Goal: Task Accomplishment & Management: Manage account settings

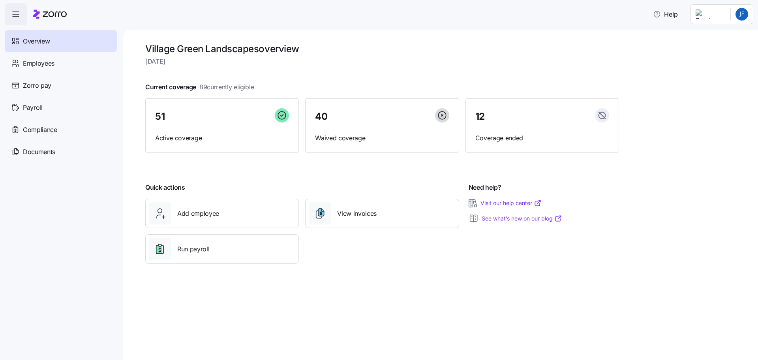
click at [30, 43] on span "Overview" at bounding box center [36, 41] width 27 height 10
click at [8, 12] on span "button" at bounding box center [15, 14] width 21 height 21
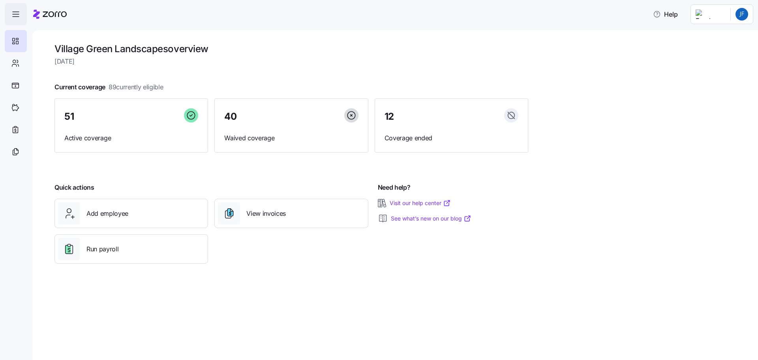
click at [13, 11] on icon "button" at bounding box center [15, 13] width 9 height 9
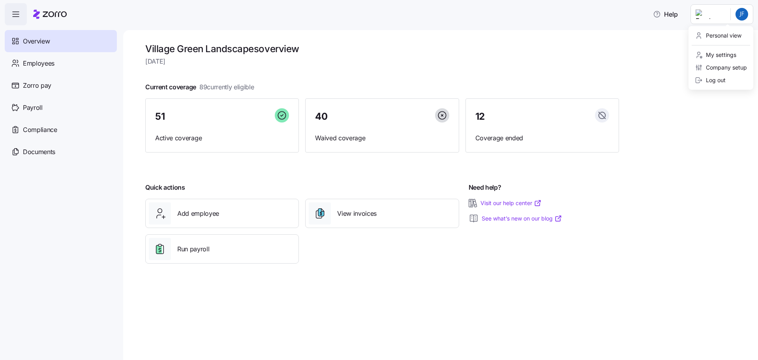
click at [715, 17] on html "Help Overview Employees Zorro pay Payroll Compliance Documents Village Green La…" at bounding box center [379, 177] width 758 height 355
click at [717, 67] on div "Company setup" at bounding box center [721, 67] width 52 height 9
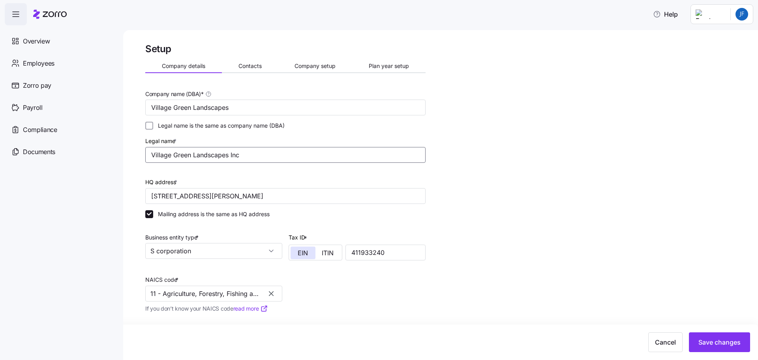
drag, startPoint x: 193, startPoint y: 156, endPoint x: 253, endPoint y: 171, distance: 62.6
click at [193, 155] on input "Village Green Landscapes Inc" at bounding box center [285, 155] width 280 height 16
click at [299, 153] on input "Village Green Lawn Maintenance and Landscapes Inc" at bounding box center [285, 155] width 280 height 16
type input "Village Green Lawn Maintenance and Landscaping Inc"
click at [509, 225] on div "Setup Company details Contacts Company setup Plan year setup Company name (DBA)…" at bounding box center [445, 240] width 601 height 395
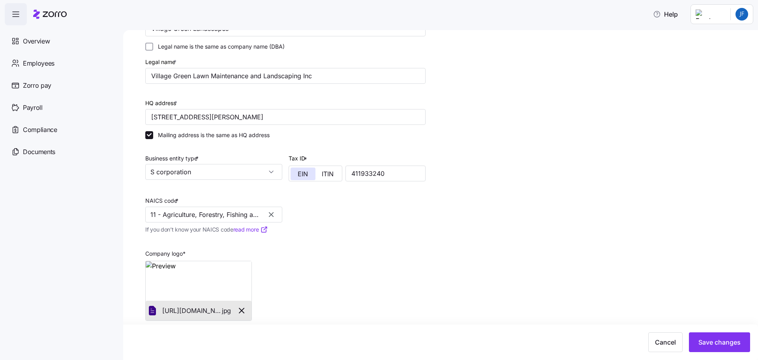
scroll to position [87, 0]
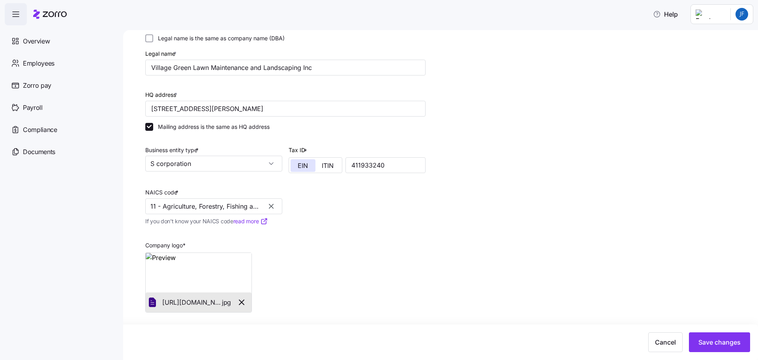
click at [272, 205] on icon "button" at bounding box center [271, 206] width 5 height 5
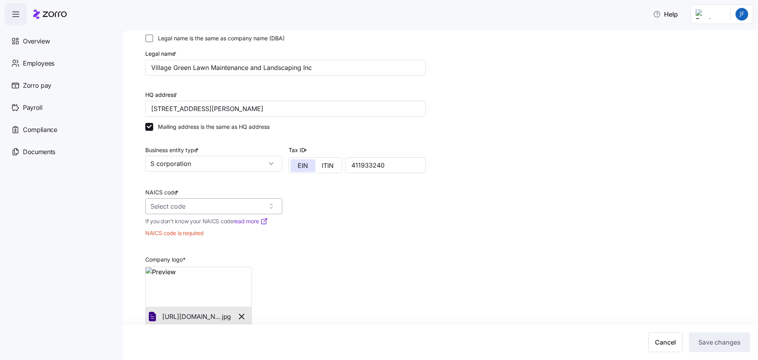
click at [177, 206] on input "NAICS code *" at bounding box center [213, 206] width 137 height 16
click at [174, 227] on span "Landscaping Services" at bounding box center [185, 228] width 64 height 10
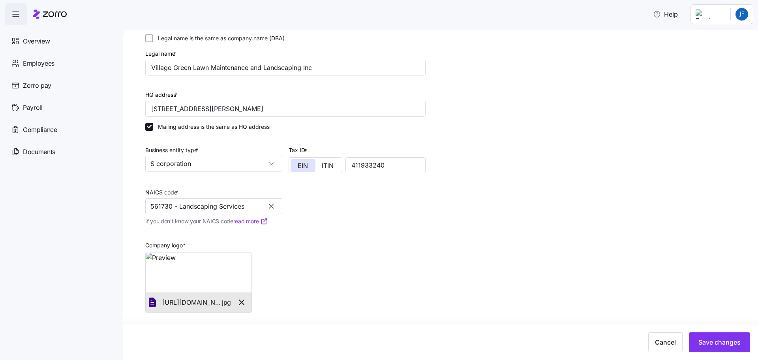
type input "561730 - Landscaping Services"
click at [497, 232] on div "Setup Company details Contacts Company setup Plan year setup Company name (DBA)…" at bounding box center [445, 152] width 601 height 395
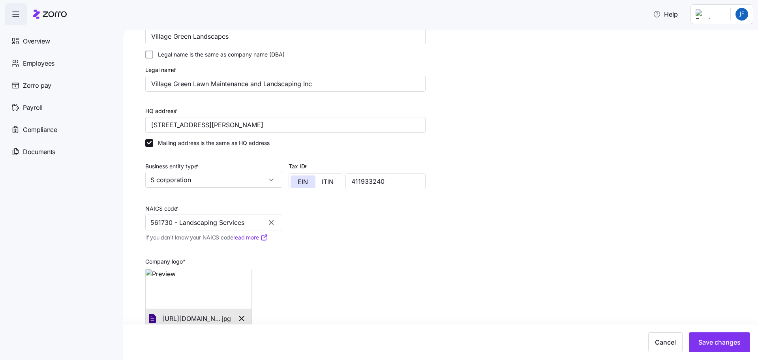
scroll to position [79, 0]
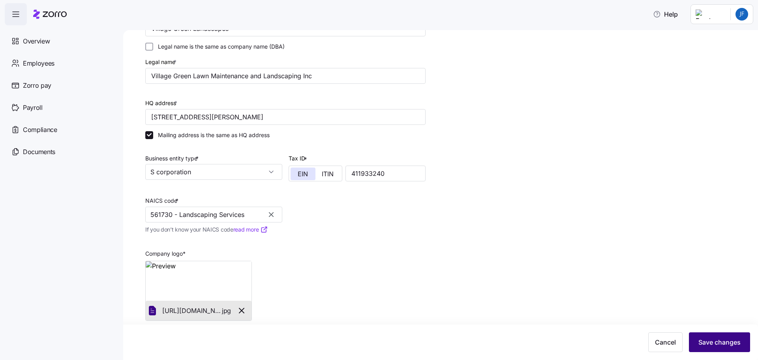
click at [716, 340] on span "Save changes" at bounding box center [719, 341] width 42 height 9
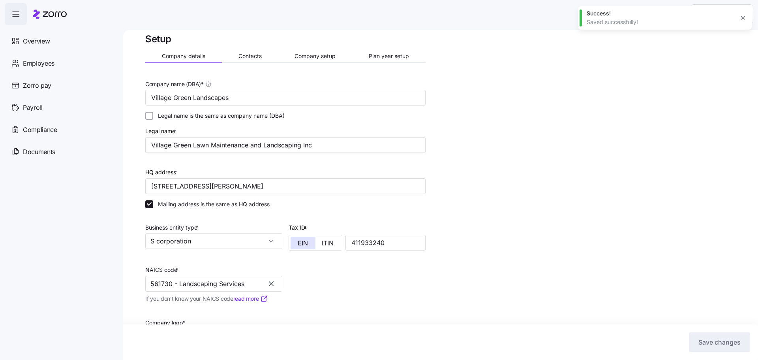
scroll to position [0, 0]
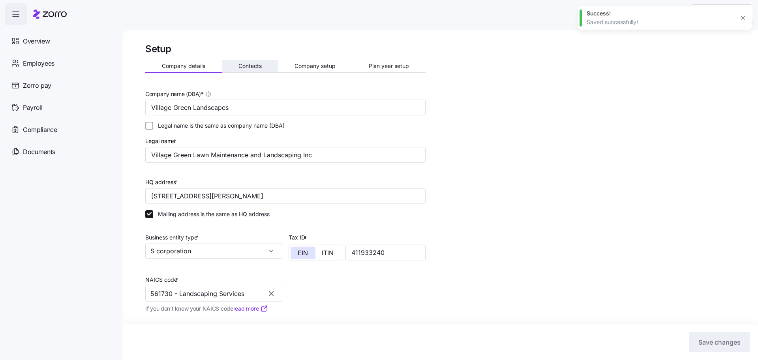
click at [245, 64] on span "Contacts" at bounding box center [249, 66] width 23 height 6
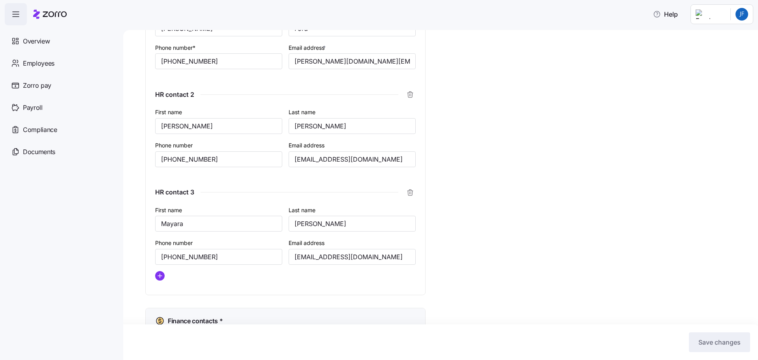
scroll to position [434, 0]
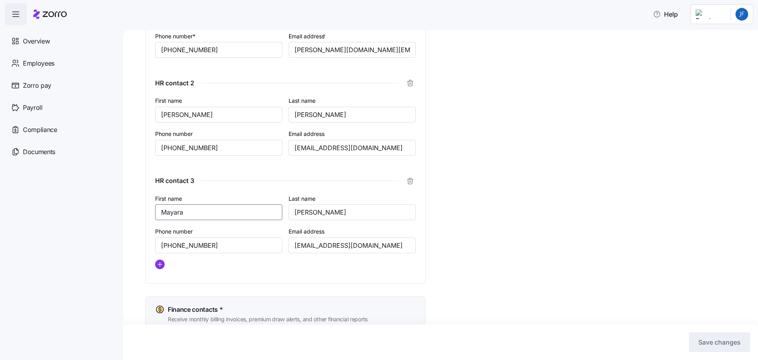
drag, startPoint x: 212, startPoint y: 215, endPoint x: 102, endPoint y: 210, distance: 110.2
click at [102, 210] on div "Help Overview Employees Zorro pay Payroll Compliance Documents Setup Company de…" at bounding box center [379, 177] width 758 height 355
type input "[PERSON_NAME]"
click at [301, 212] on input "[PERSON_NAME]" at bounding box center [351, 212] width 127 height 16
type input "[PERSON_NAME]"
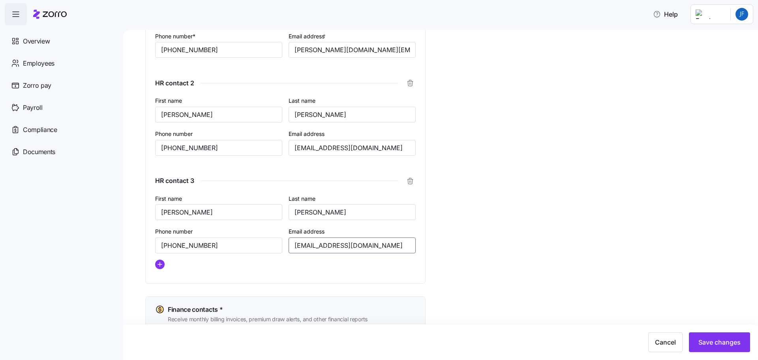
scroll to position [0, 4]
drag, startPoint x: 293, startPoint y: 244, endPoint x: 429, endPoint y: 245, distance: 136.2
click at [429, 245] on div "Setup Company details Contacts Company setup Plan year setup Onboarding contact…" at bounding box center [445, 46] width 601 height 874
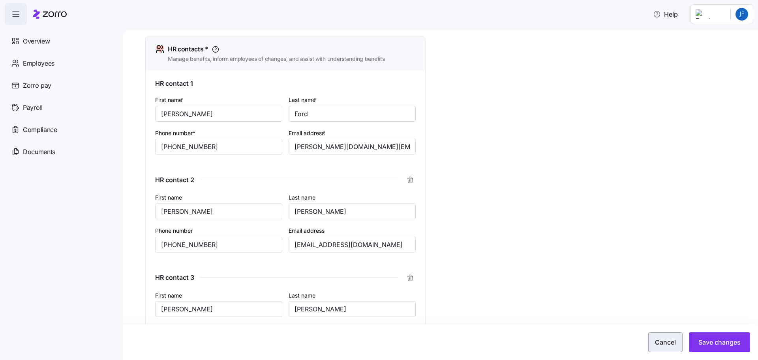
scroll to position [330, 0]
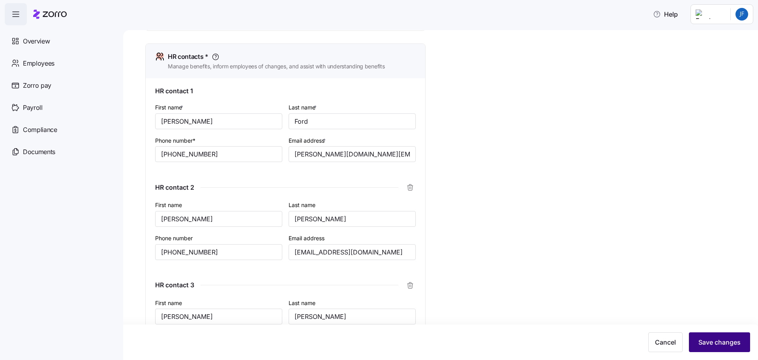
type input "[EMAIL_ADDRESS][DOMAIN_NAME]"
click at [724, 341] on span "Save changes" at bounding box center [719, 341] width 42 height 9
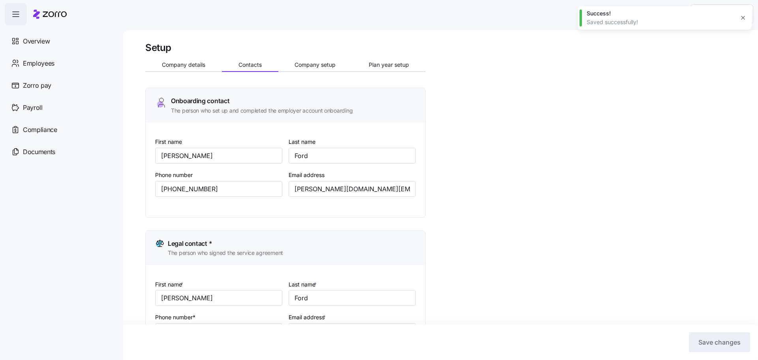
scroll to position [0, 0]
click at [319, 65] on span "Company setup" at bounding box center [314, 66] width 41 height 6
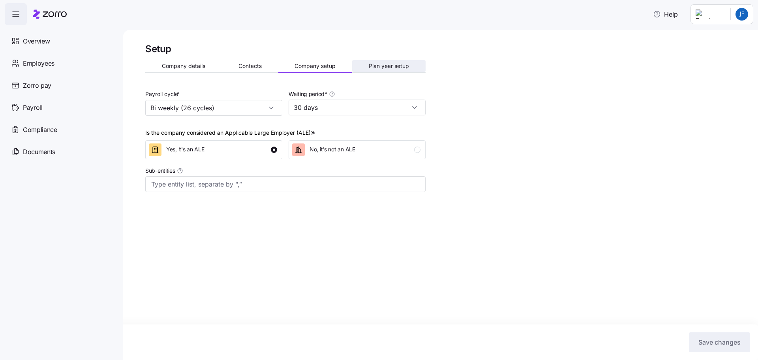
click at [385, 68] on span "Plan year setup" at bounding box center [389, 66] width 40 height 6
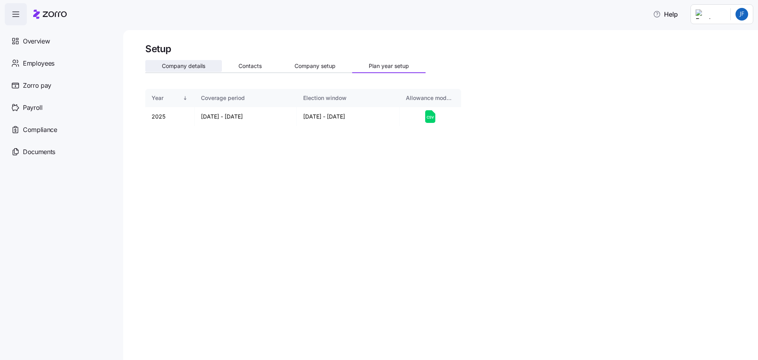
click at [175, 62] on button "Company details" at bounding box center [183, 66] width 77 height 12
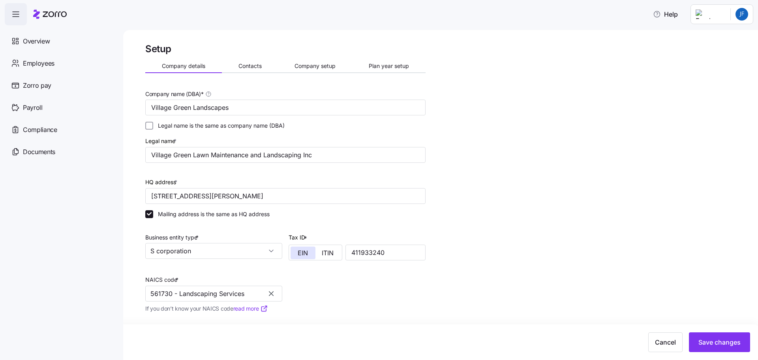
click at [55, 14] on icon at bounding box center [55, 14] width 24 height 6
